Goal: Obtain resource: Obtain resource

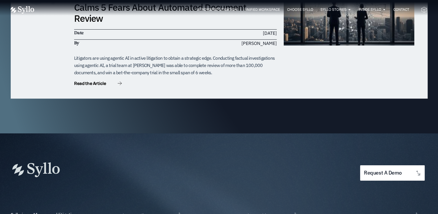
scroll to position [1881, 0]
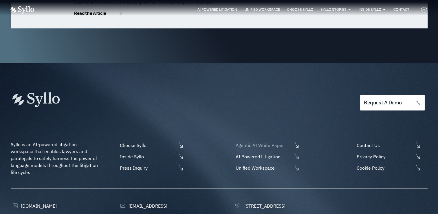
click at [248, 142] on span "Agentic AI White Paper" at bounding box center [263, 145] width 58 height 7
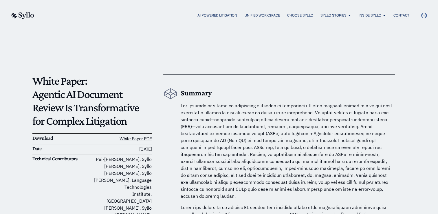
click at [395, 15] on span "Contact" at bounding box center [401, 15] width 16 height 5
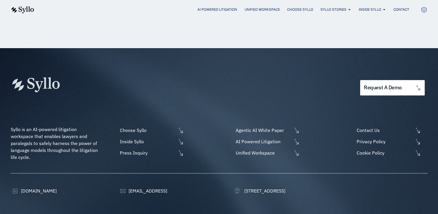
scroll to position [364, 0]
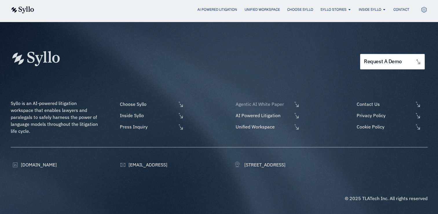
click at [266, 106] on span "Agentic AI White Paper" at bounding box center [263, 103] width 58 height 7
